Goal: Task Accomplishment & Management: Manage account settings

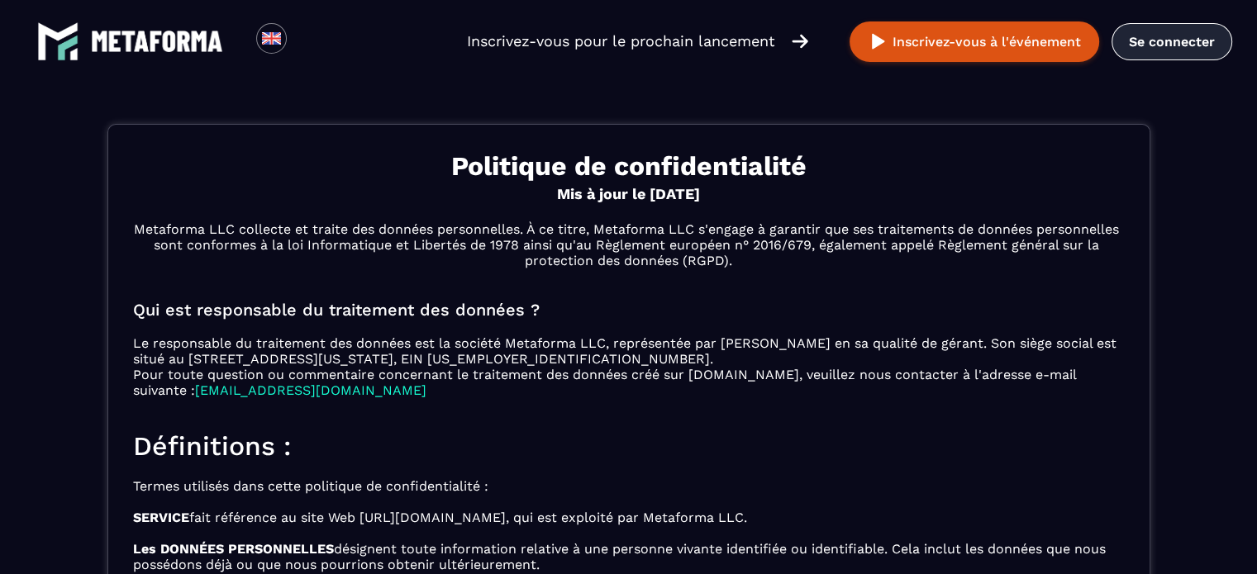
click at [1164, 38] on font "Se connecter" at bounding box center [1172, 42] width 86 height 16
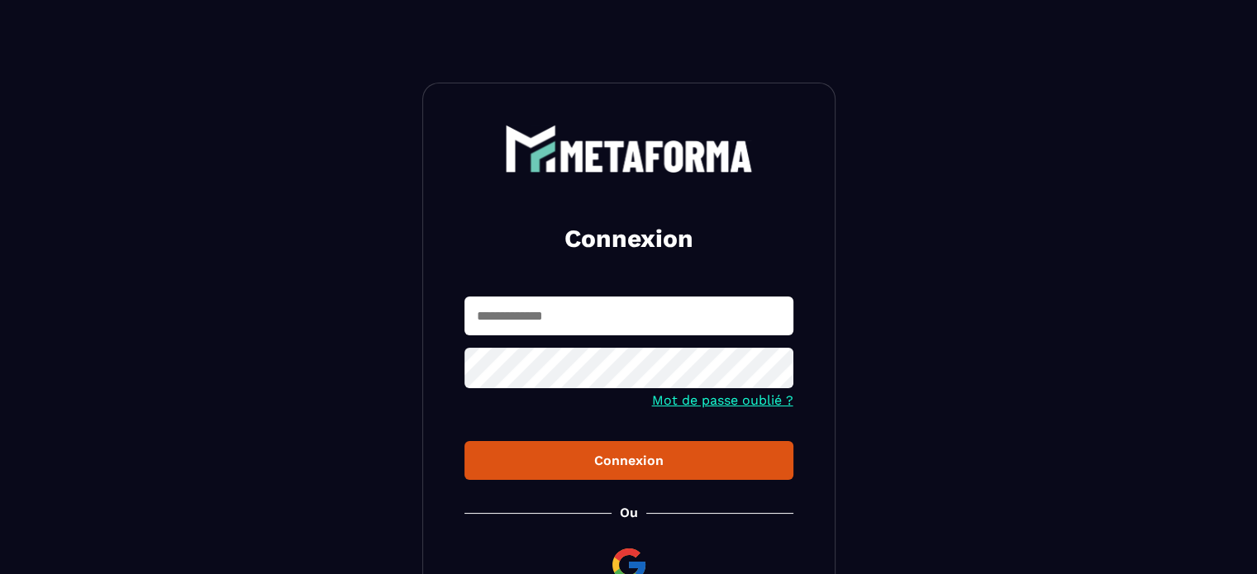
type input "**********"
